Goal: Register for event/course

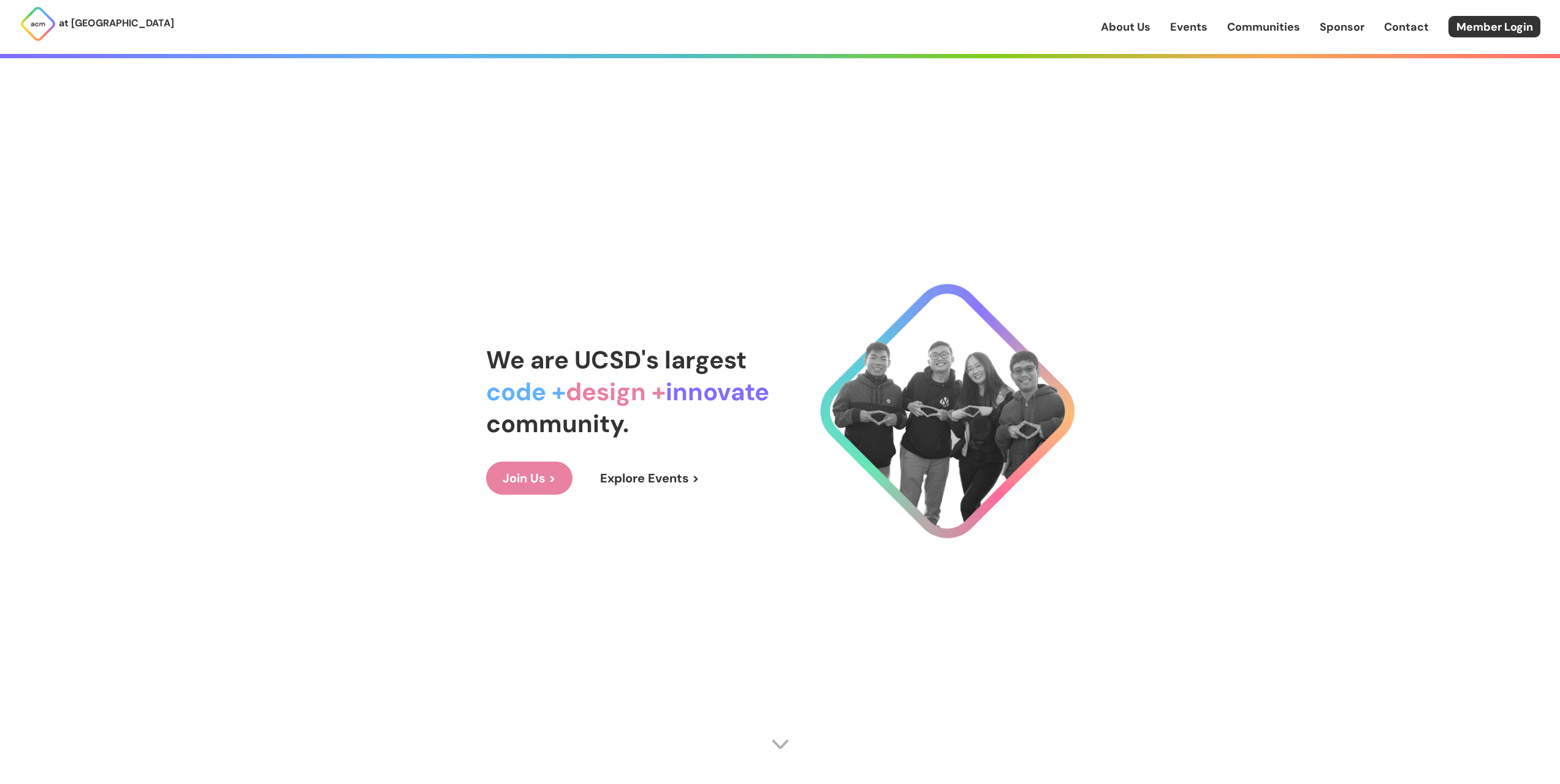
click at [56, 32] on link "at [GEOGRAPHIC_DATA]" at bounding box center [97, 23] width 155 height 36
click at [647, 468] on link "Explore Events >" at bounding box center [650, 478] width 133 height 33
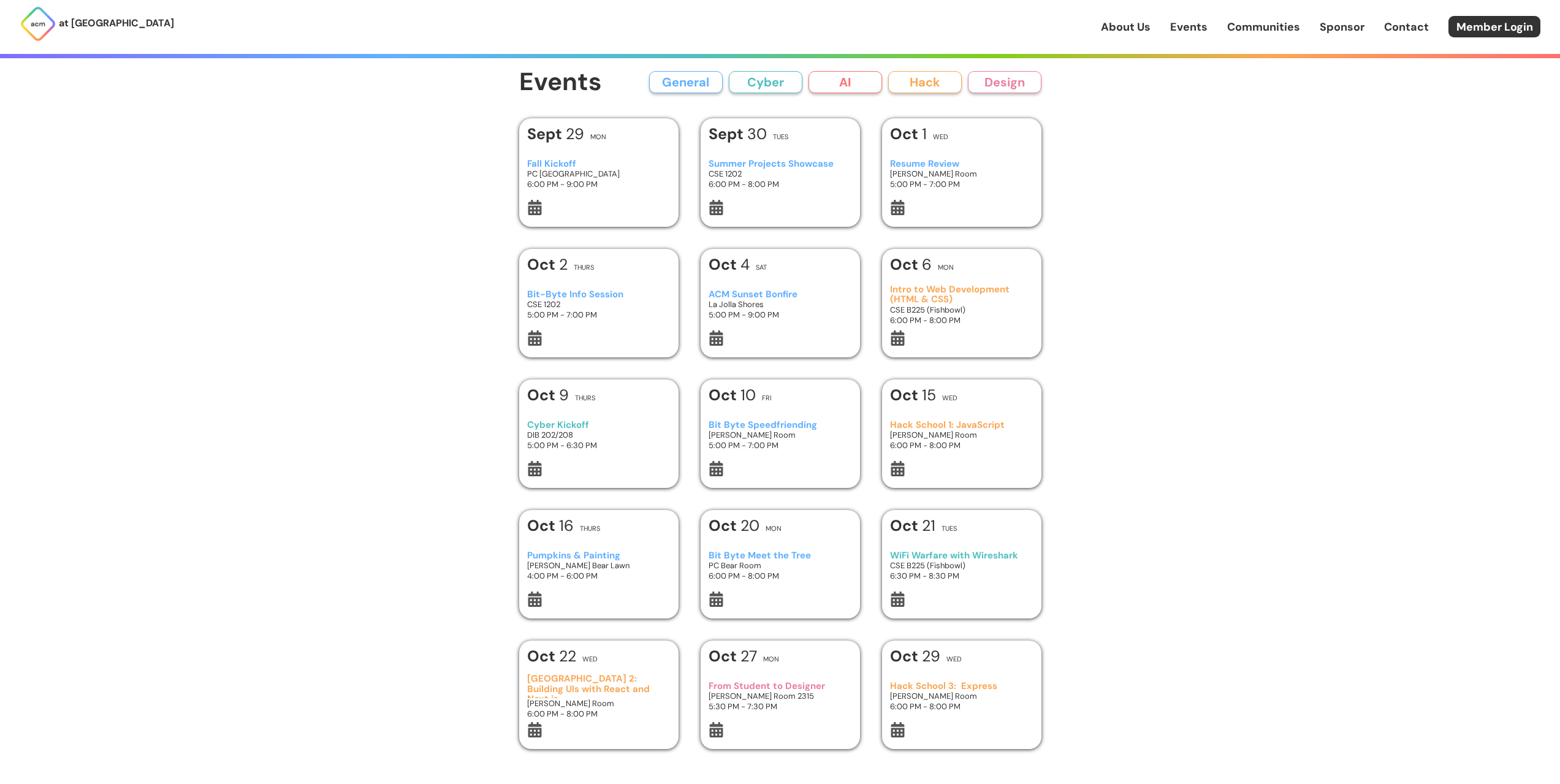
click at [645, 194] on div "Fall Kickoff PC West Ballroom 6:00 PM - 9:00 PM" at bounding box center [598, 174] width 142 height 52
